Goal: Information Seeking & Learning: Learn about a topic

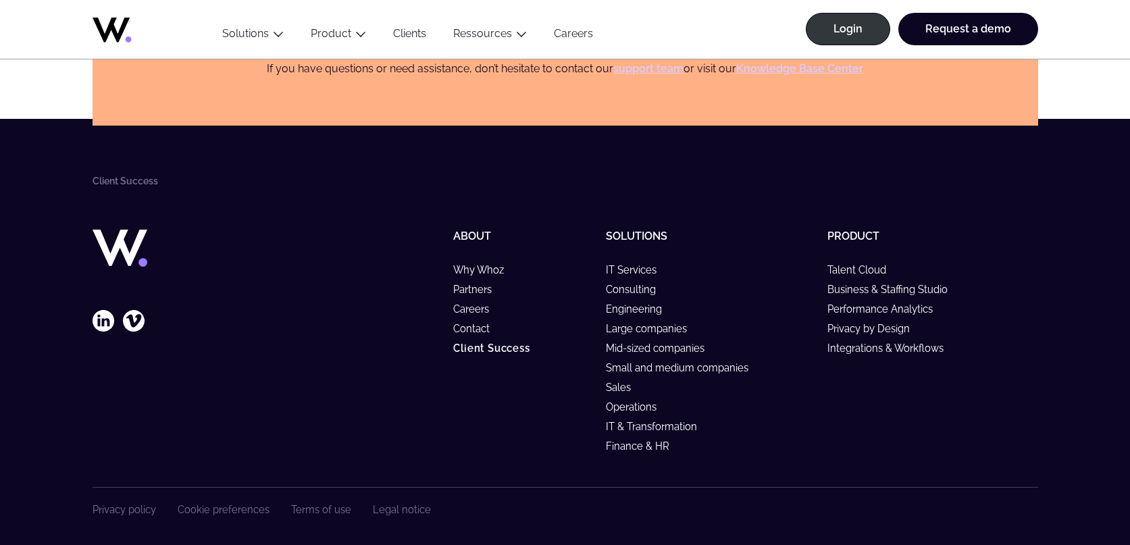
scroll to position [4344, 0]
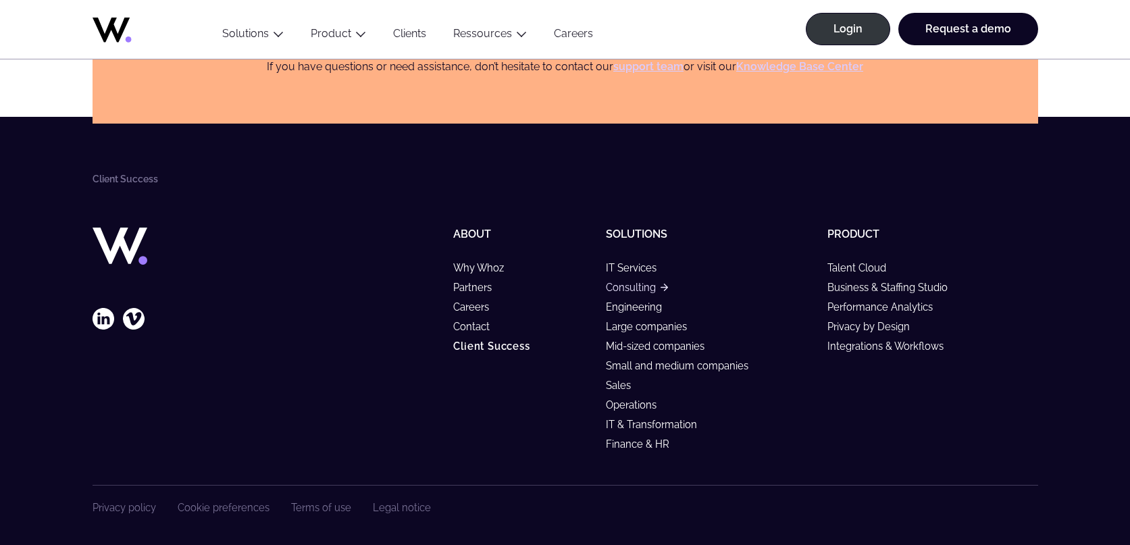
click at [654, 291] on link "Consulting" at bounding box center [637, 287] width 62 height 11
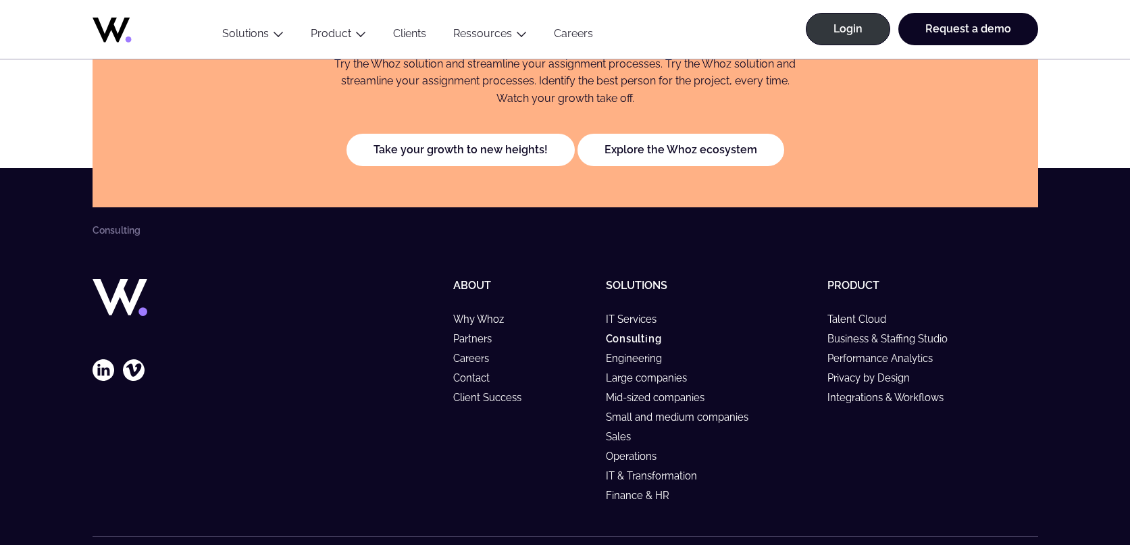
scroll to position [3066, 0]
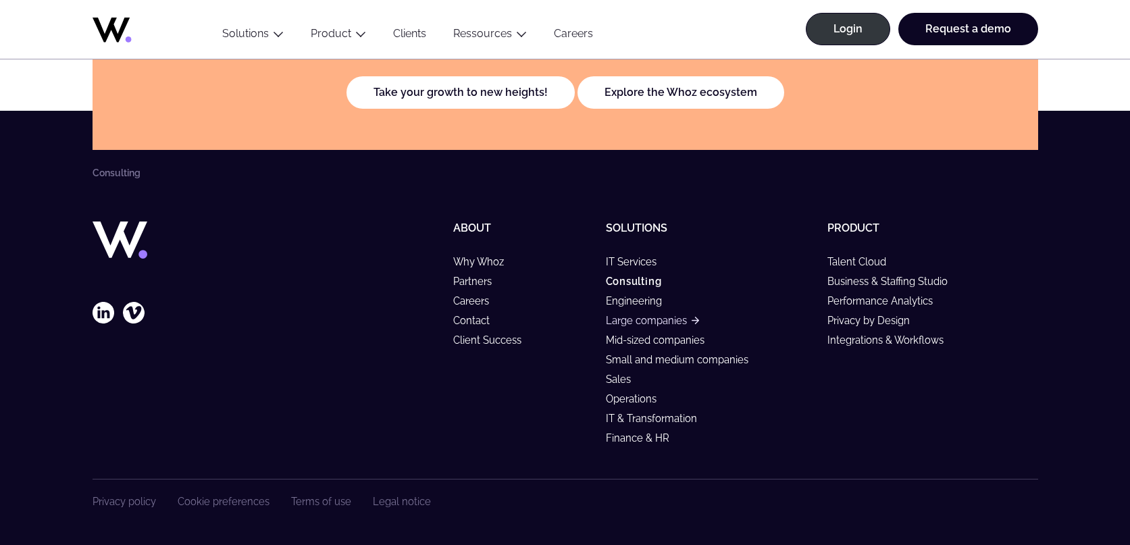
click at [635, 320] on link "Large companies" at bounding box center [652, 320] width 93 height 11
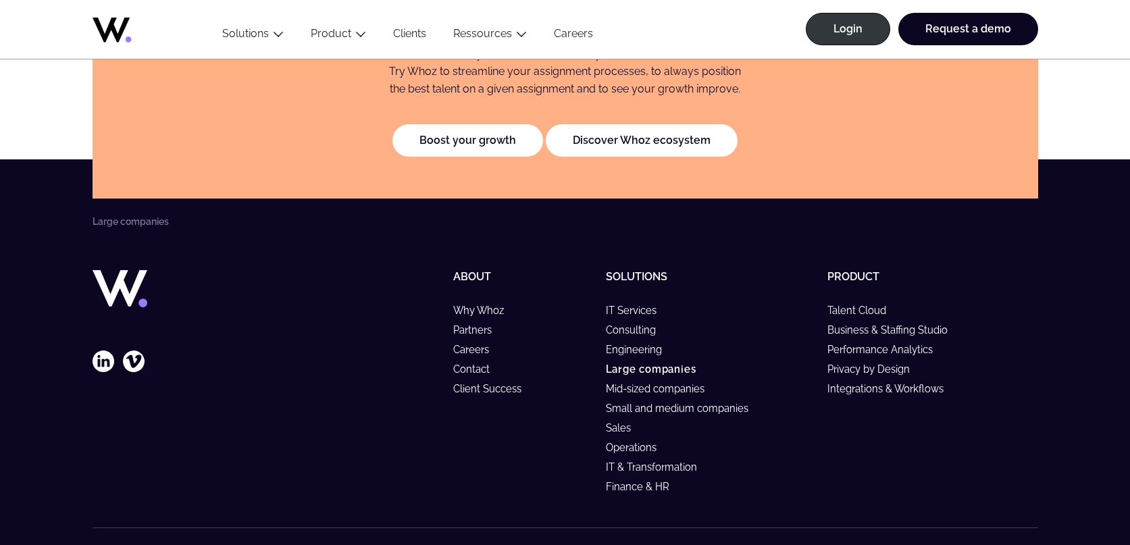
scroll to position [3031, 0]
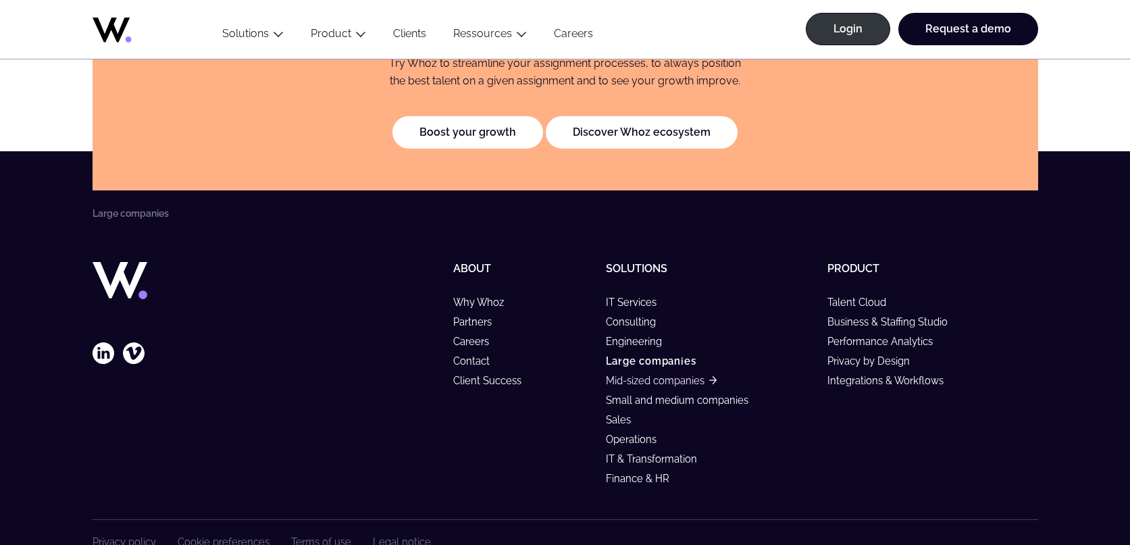
click at [636, 386] on link "Mid-sized companies" at bounding box center [661, 380] width 111 height 11
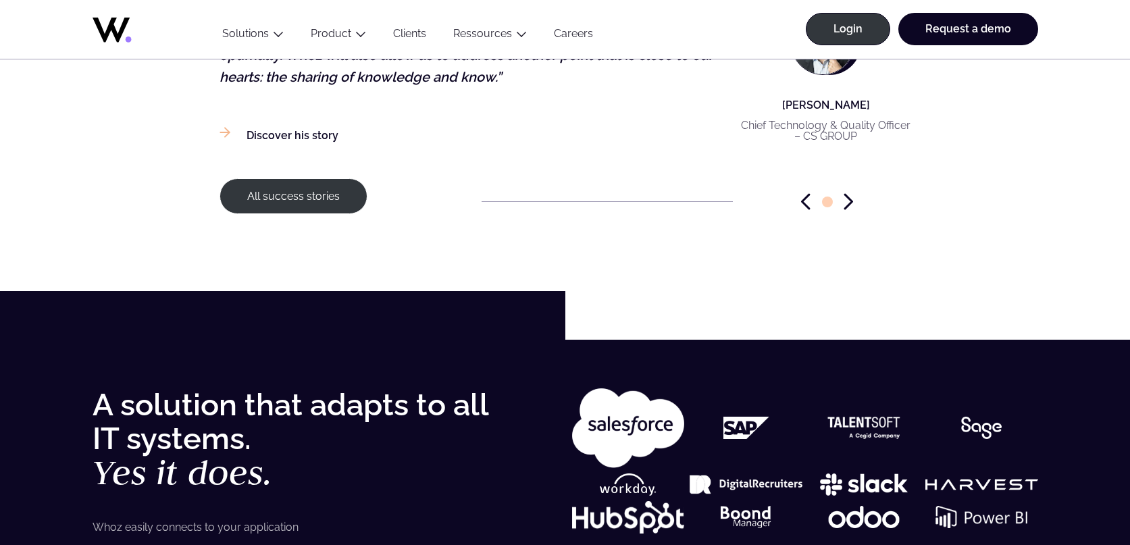
scroll to position [1964, 0]
